Goal: Task Accomplishment & Management: Complete application form

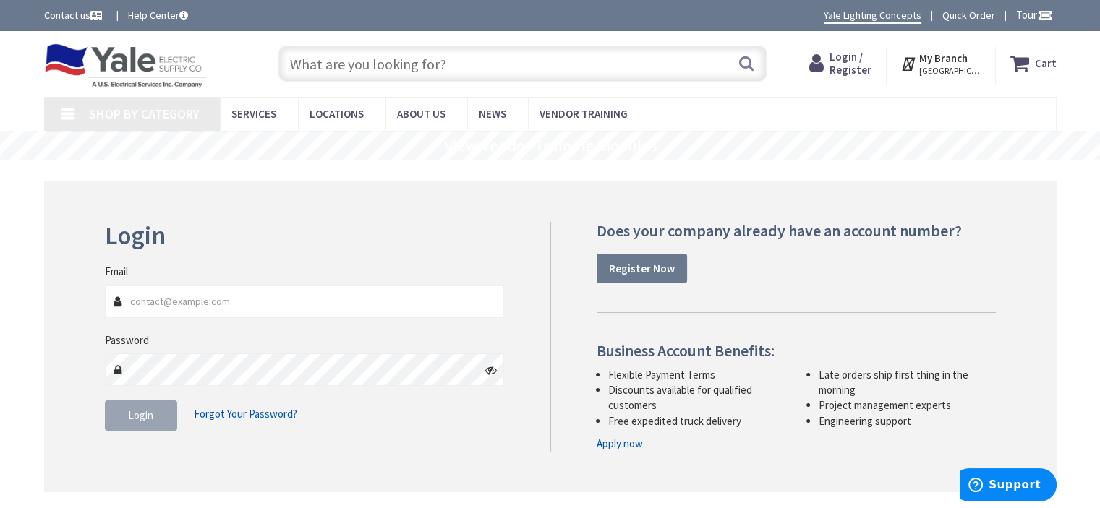
click at [142, 302] on input "Email" at bounding box center [305, 302] width 400 height 33
type input "[EMAIL_ADDRESS][DOMAIN_NAME]"
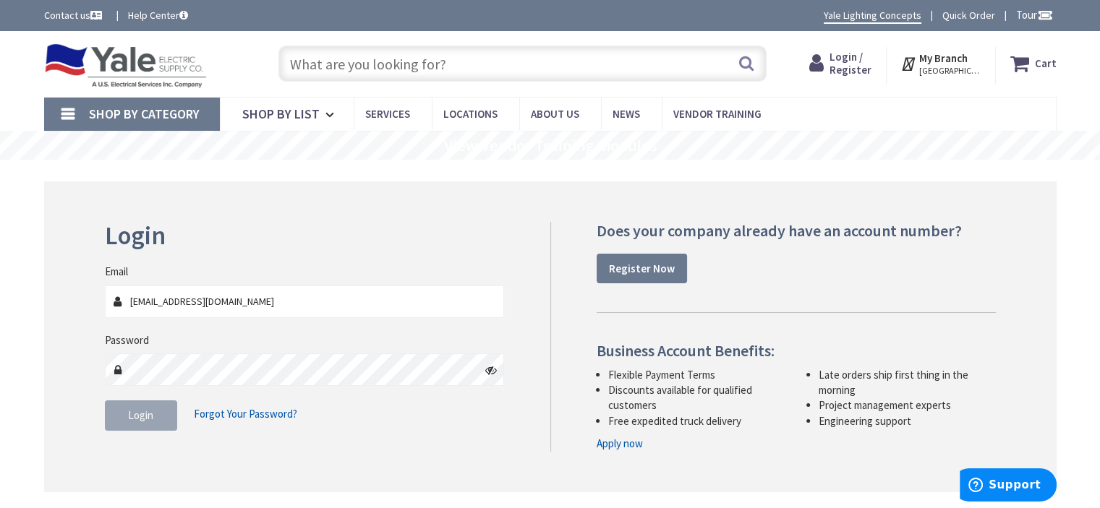
type input "[PERSON_NAME], [GEOGRAPHIC_DATA], DE 19810, [GEOGRAPHIC_DATA]"
click at [647, 268] on strong "Register Now" at bounding box center [642, 269] width 66 height 14
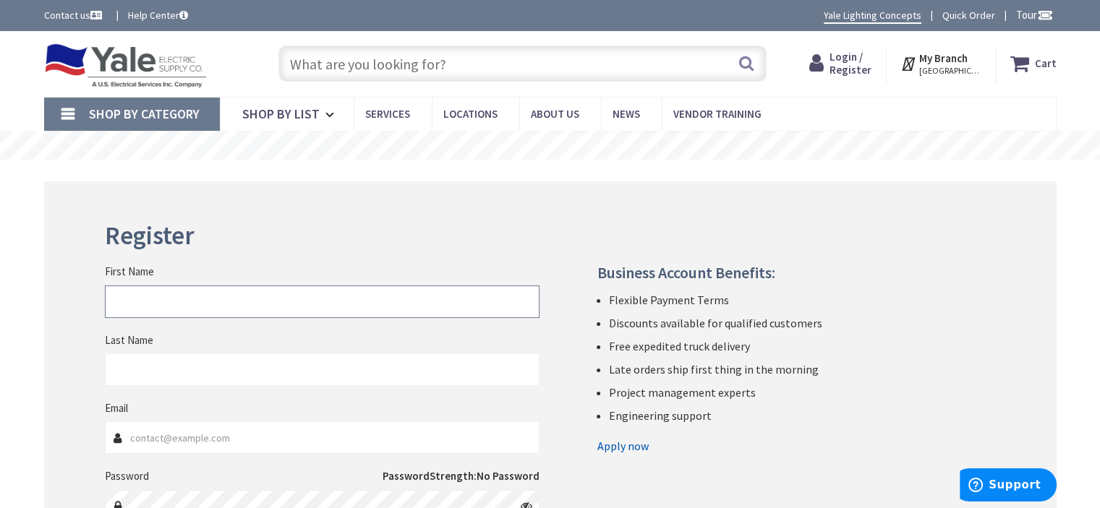
click at [163, 297] on input "First Name" at bounding box center [322, 302] width 435 height 33
click at [160, 303] on input "Sal" at bounding box center [322, 302] width 435 height 33
type input "[PERSON_NAME]"
type input "[EMAIL_ADDRESS][DOMAIN_NAME]"
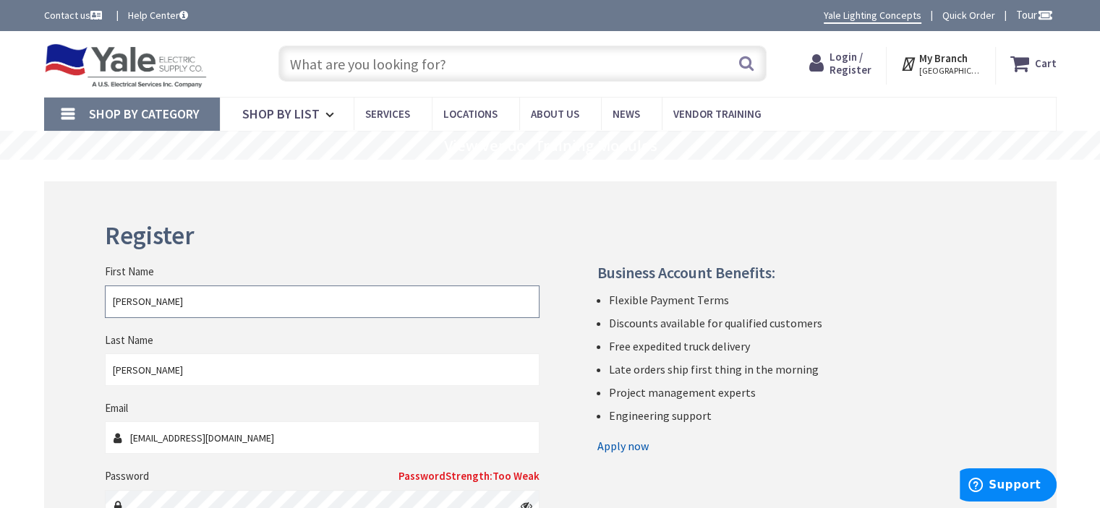
click at [153, 299] on input "[PERSON_NAME]" at bounding box center [322, 302] width 435 height 33
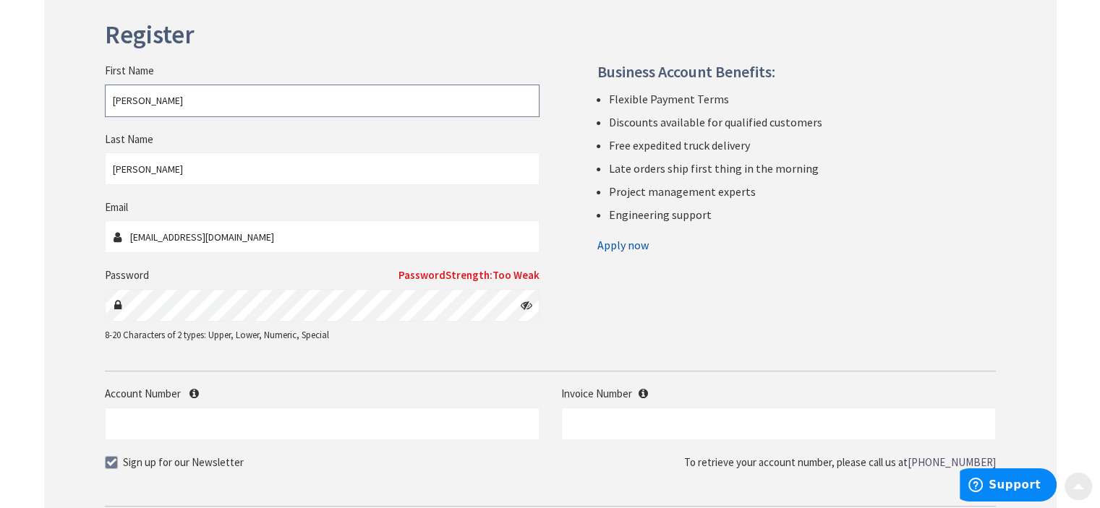
scroll to position [217, 0]
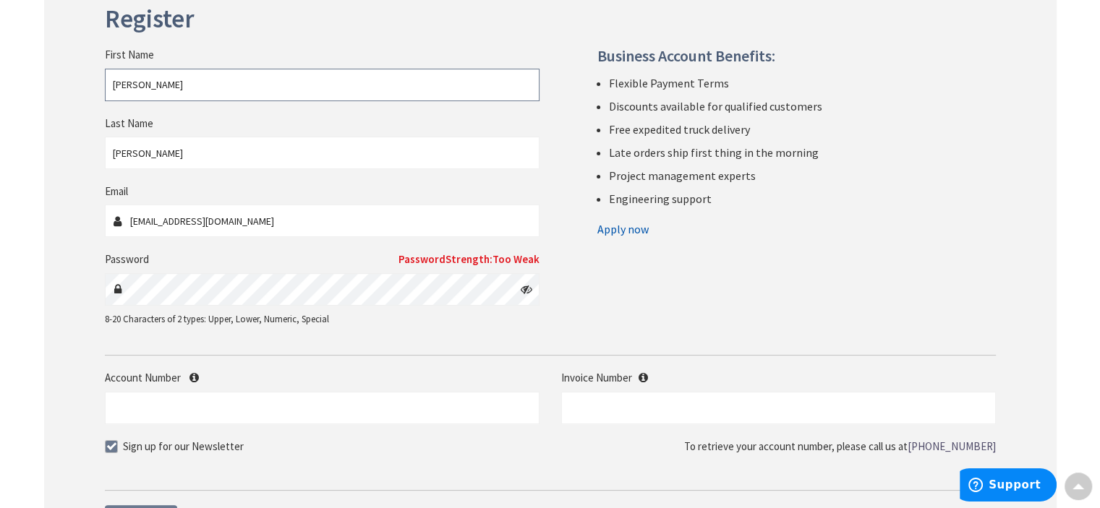
type input "Sal"
click at [98, 289] on div "First Name Sal Last Name Cascio Email cascioelectric@verizon.net Password Passw…" at bounding box center [322, 194] width 456 height 294
click at [621, 346] on form "First Name Sal Last Name Cascio Email cascioelectric@verizon.net Password Passw…" at bounding box center [550, 248] width 891 height 487
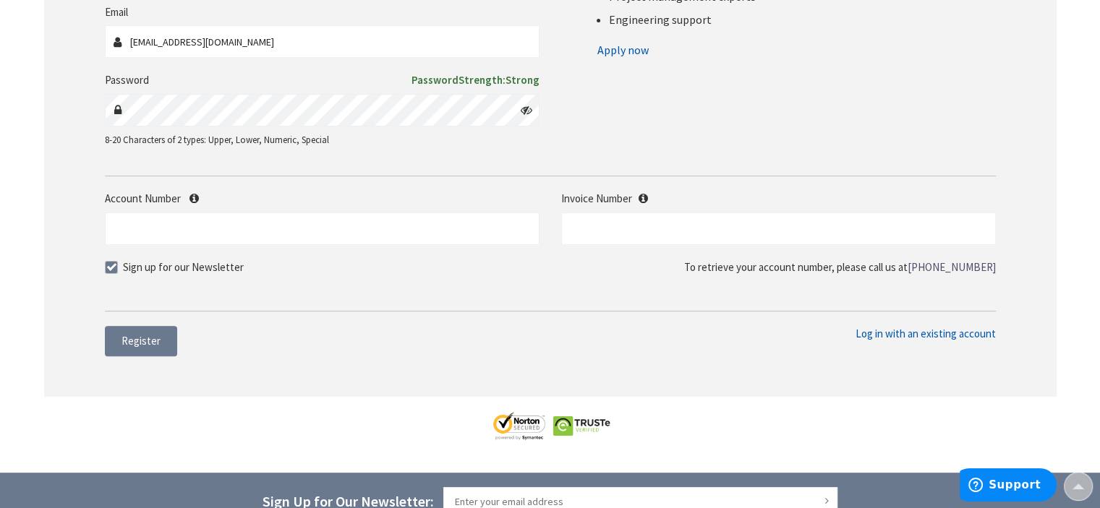
scroll to position [434, 0]
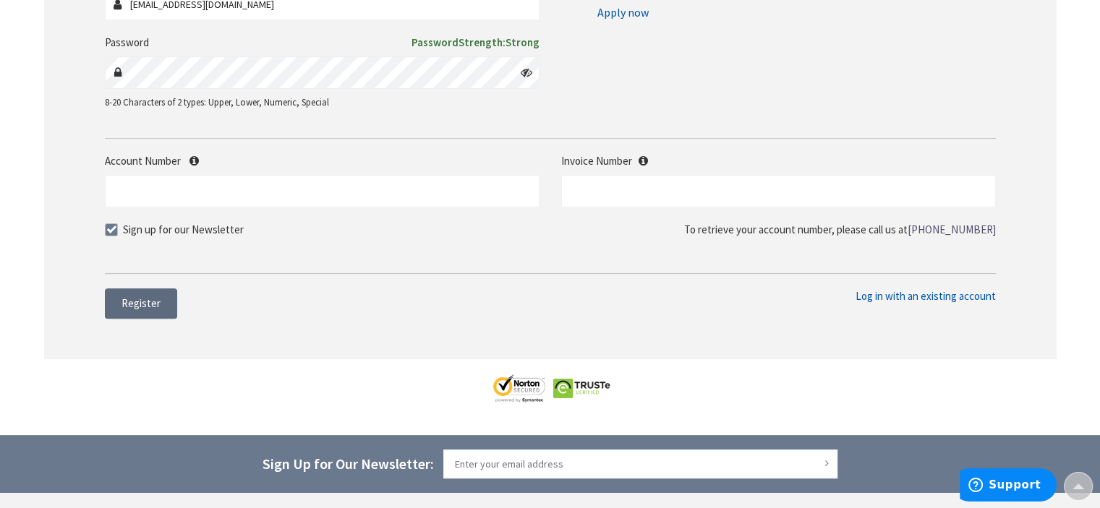
click at [143, 306] on span "Register" at bounding box center [141, 304] width 39 height 14
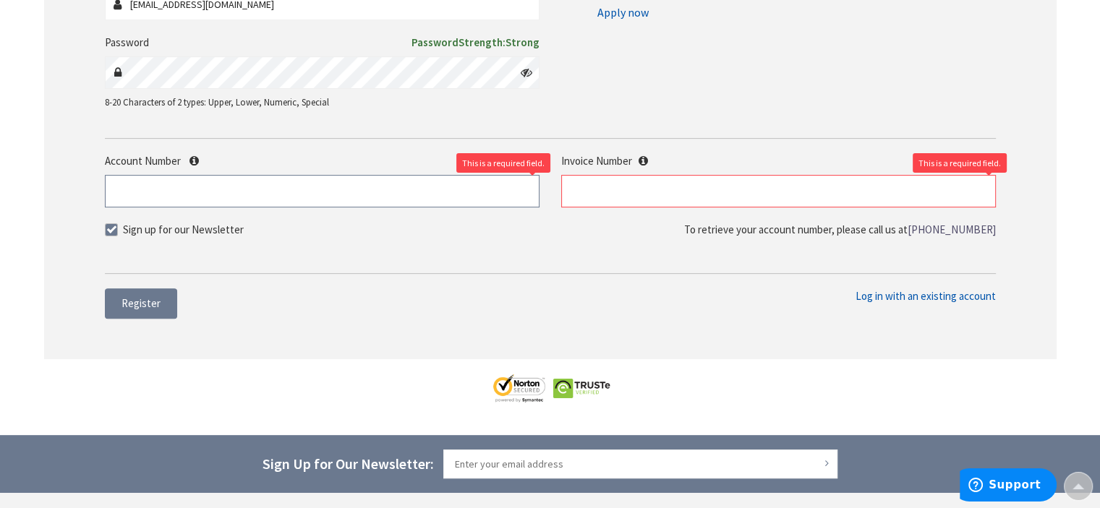
click at [208, 195] on input "Account Number" at bounding box center [322, 191] width 435 height 33
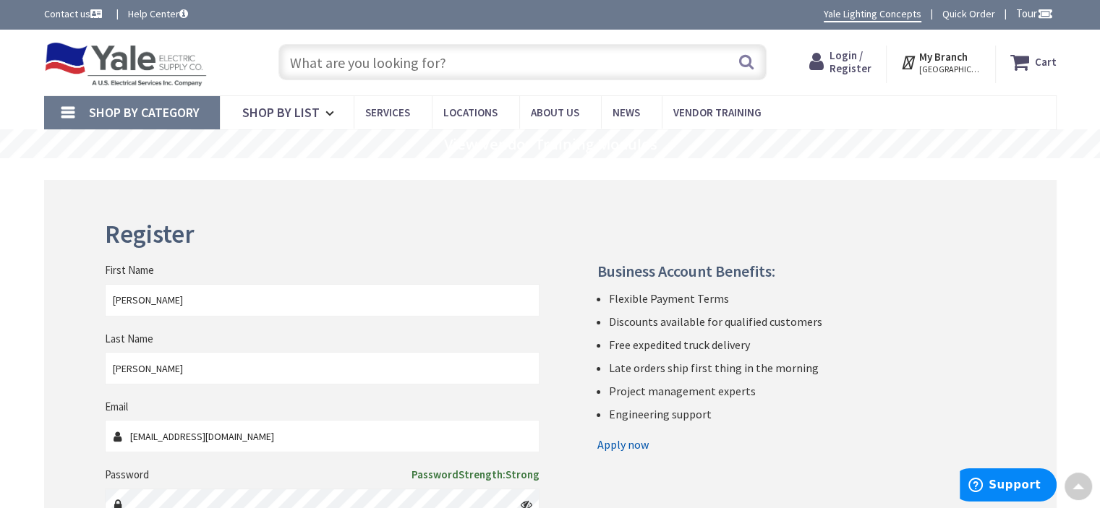
scroll to position [0, 0]
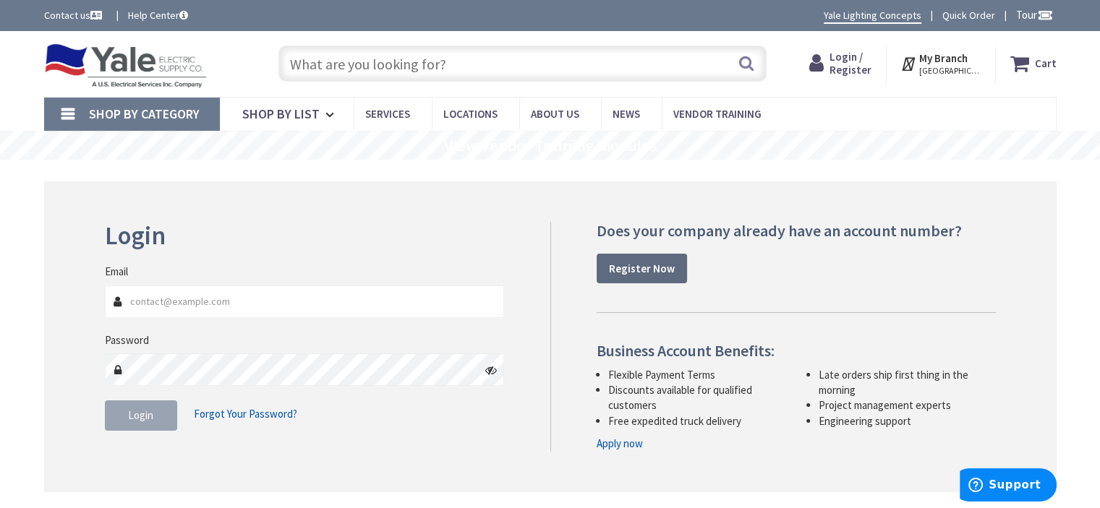
click at [650, 268] on strong "Register Now" at bounding box center [642, 269] width 66 height 14
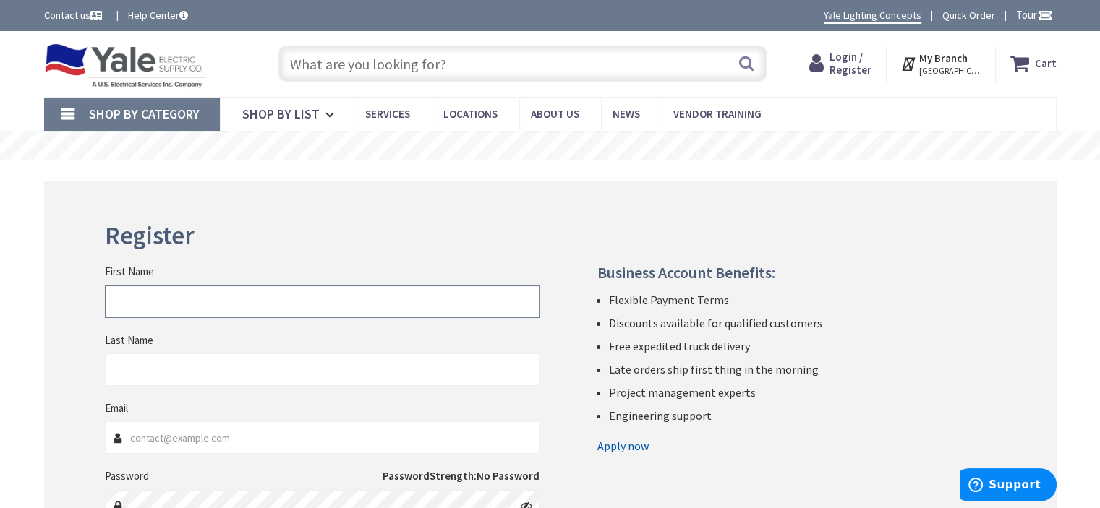
click at [138, 301] on input "First Name" at bounding box center [322, 302] width 435 height 33
type input "[PERSON_NAME]"
type input "[EMAIL_ADDRESS][DOMAIN_NAME]"
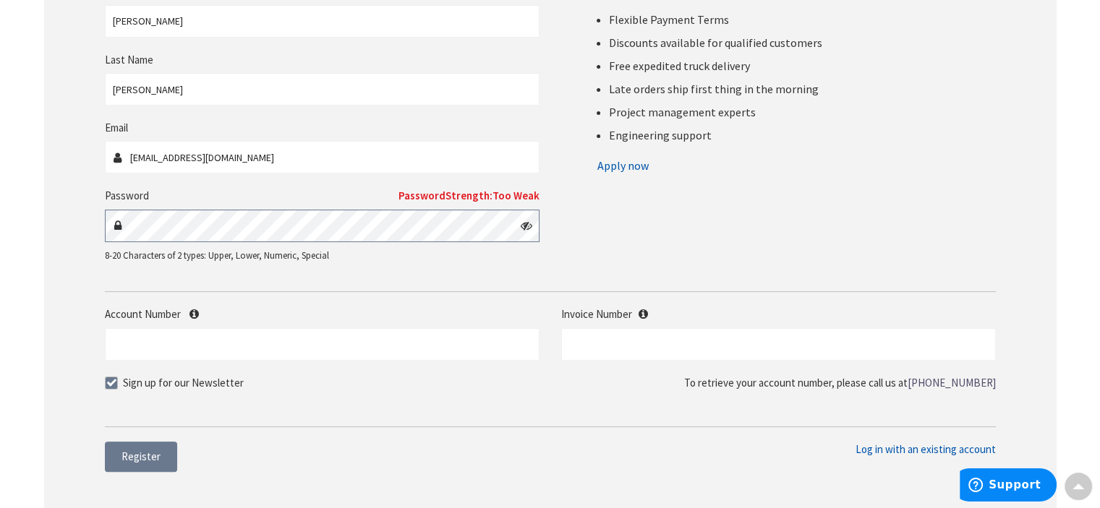
scroll to position [289, 0]
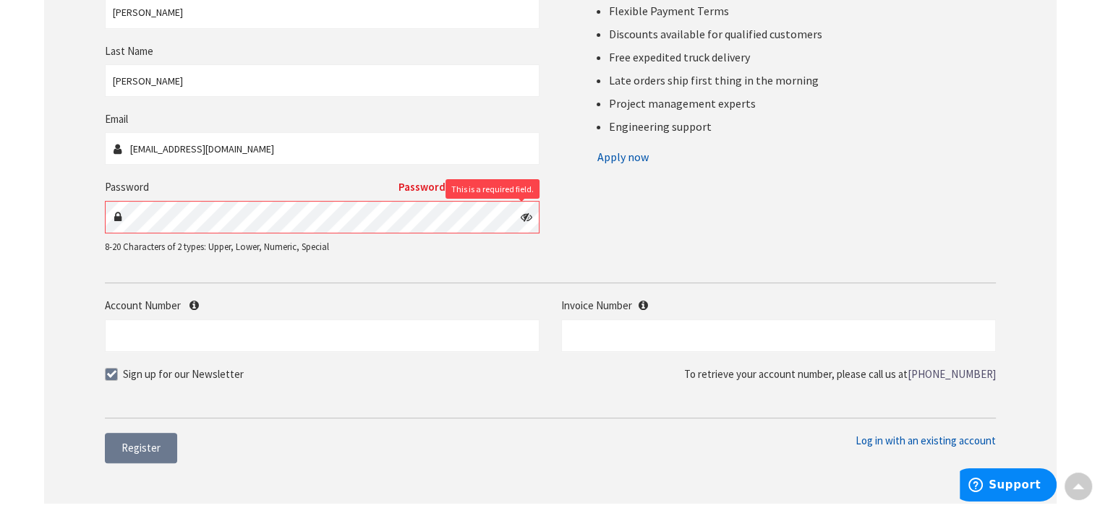
click at [622, 158] on link "Apply now" at bounding box center [622, 156] width 51 height 23
